Goal: Navigation & Orientation: Find specific page/section

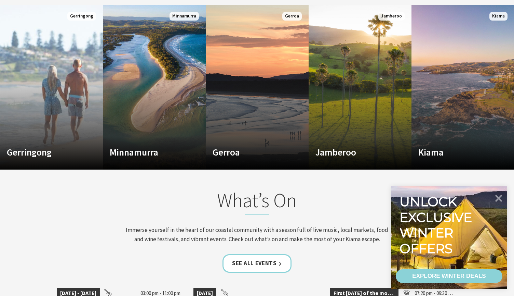
scroll to position [492, 0]
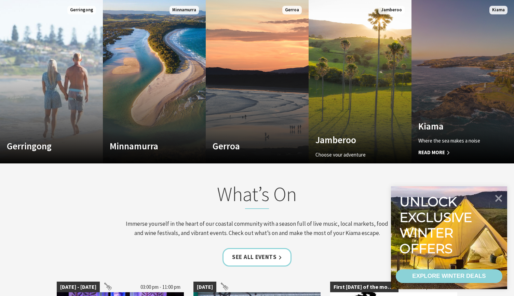
click at [429, 128] on h4 "Kiama" at bounding box center [456, 125] width 74 height 11
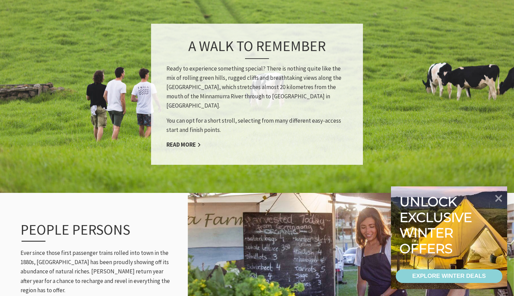
scroll to position [670, 0]
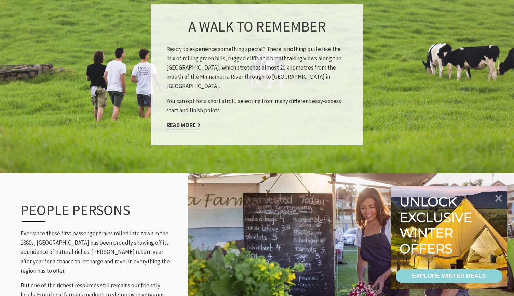
click at [189, 121] on link "Read More" at bounding box center [184, 125] width 35 height 8
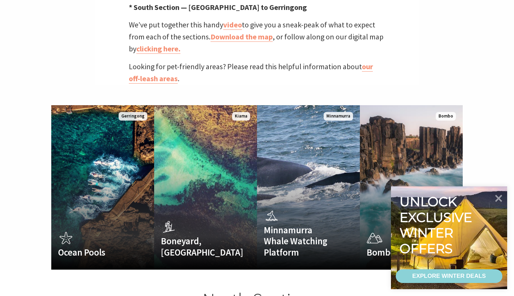
scroll to position [368, 0]
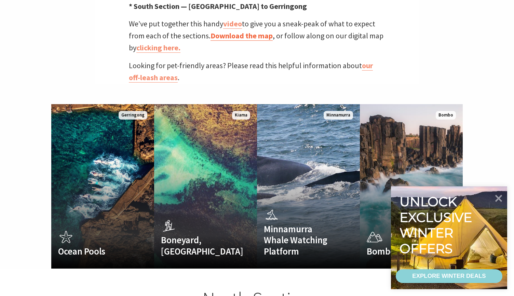
click at [262, 31] on link "Download the map" at bounding box center [242, 36] width 62 height 10
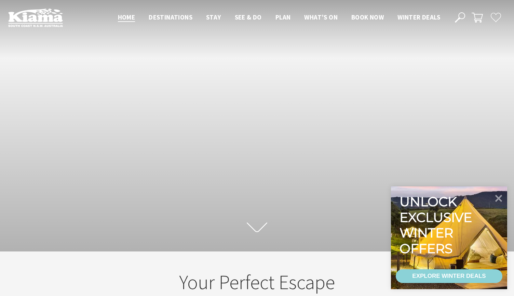
scroll to position [100, 509]
